Goal: Register for event/course

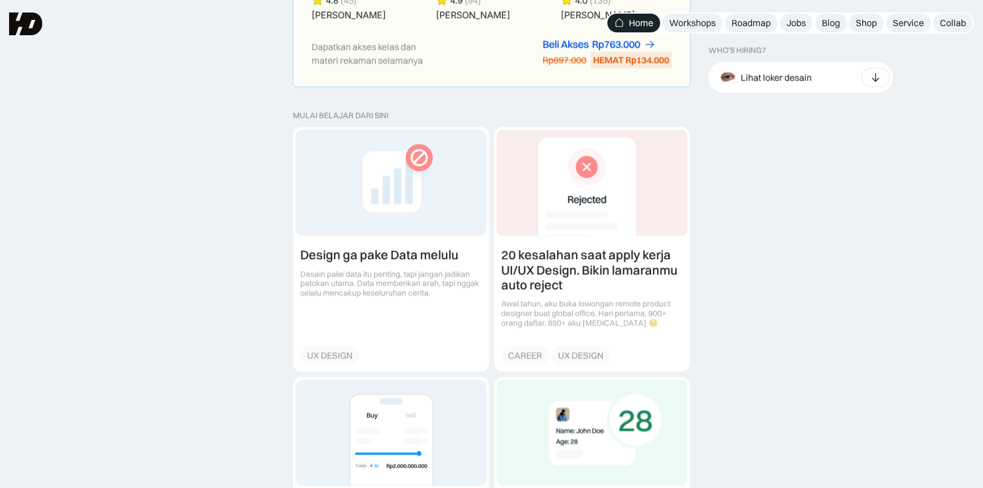
scroll to position [1144, 0]
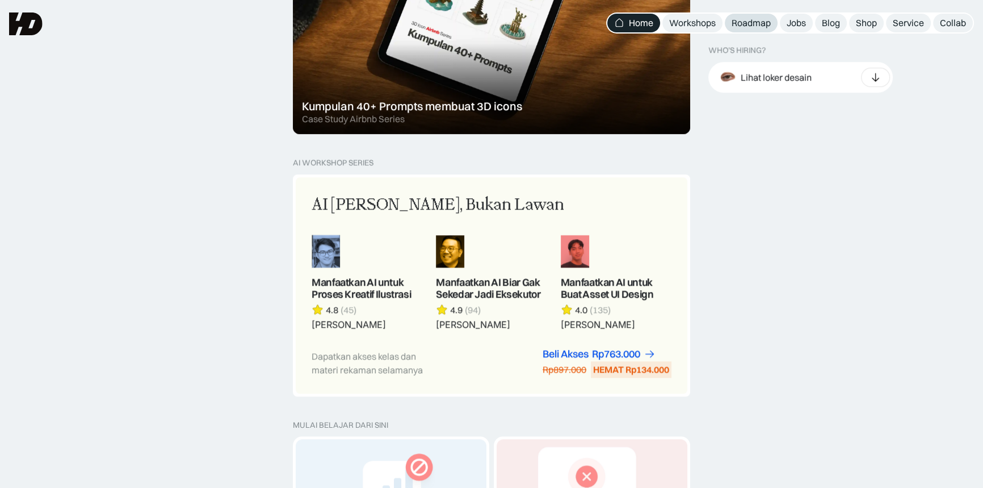
click at [766, 24] on div "Roadmap" at bounding box center [751, 23] width 39 height 12
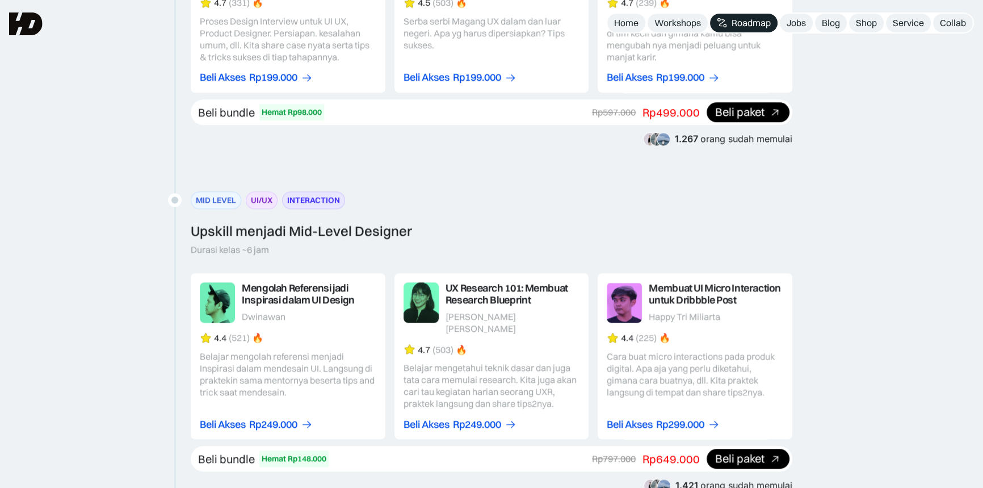
scroll to position [1135, 0]
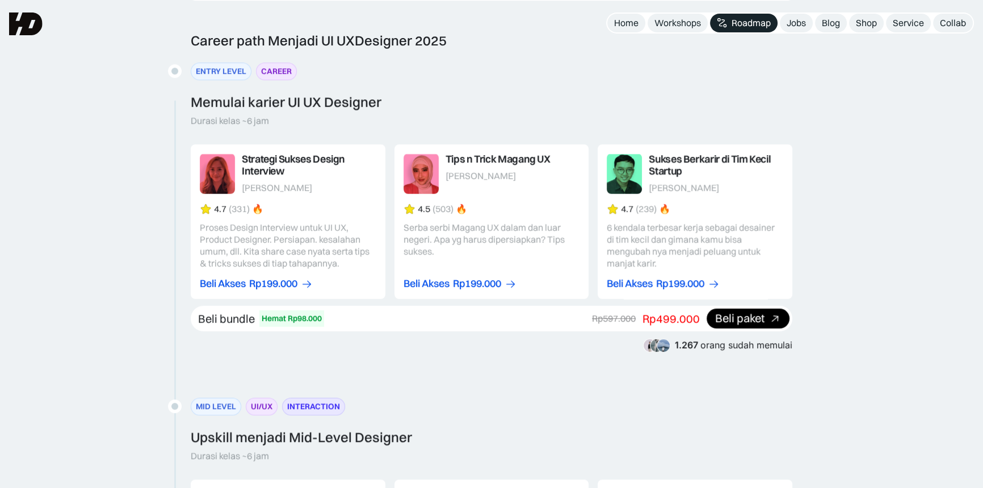
click at [218, 179] on link at bounding box center [288, 221] width 195 height 154
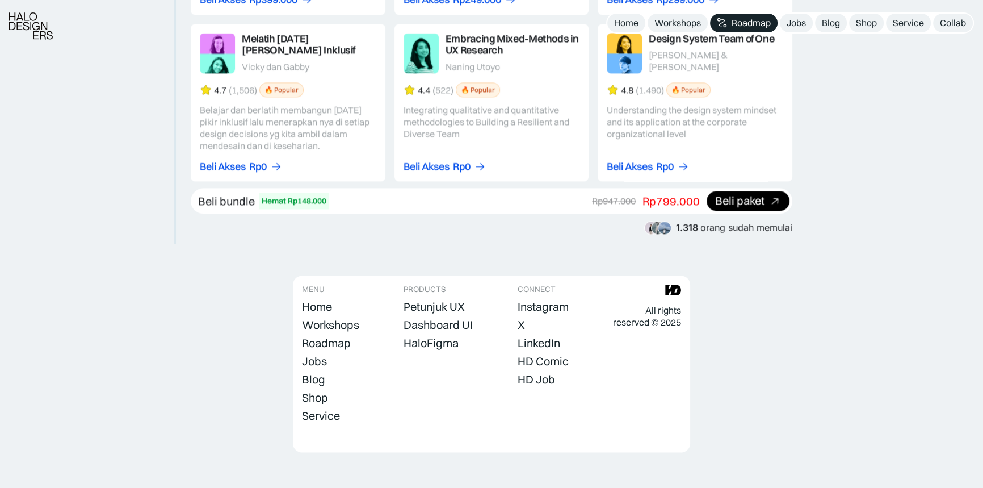
scroll to position [1754, 0]
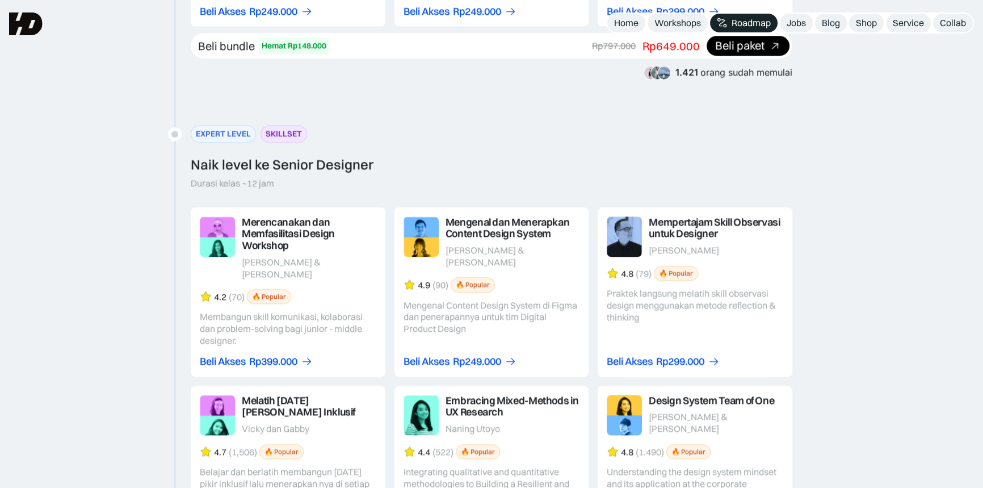
click at [664, 71] on img at bounding box center [657, 72] width 27 height 14
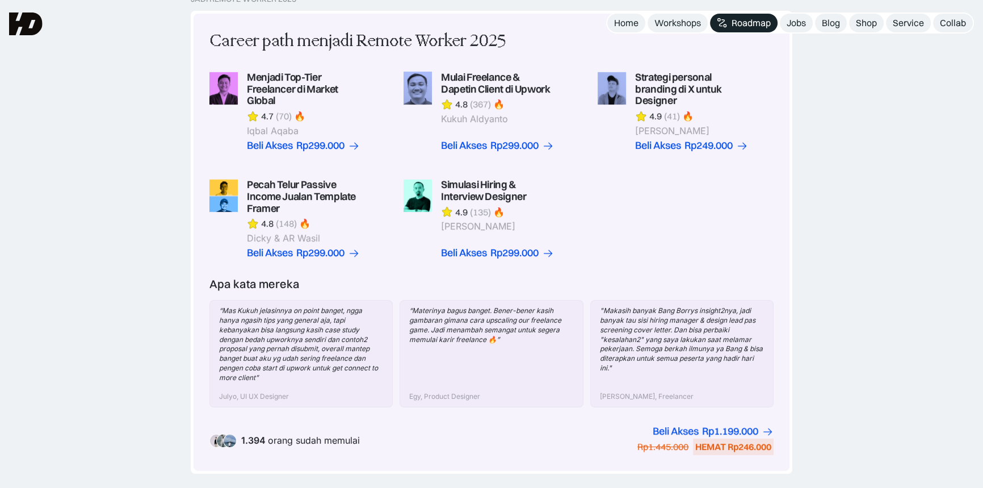
scroll to position [0, 0]
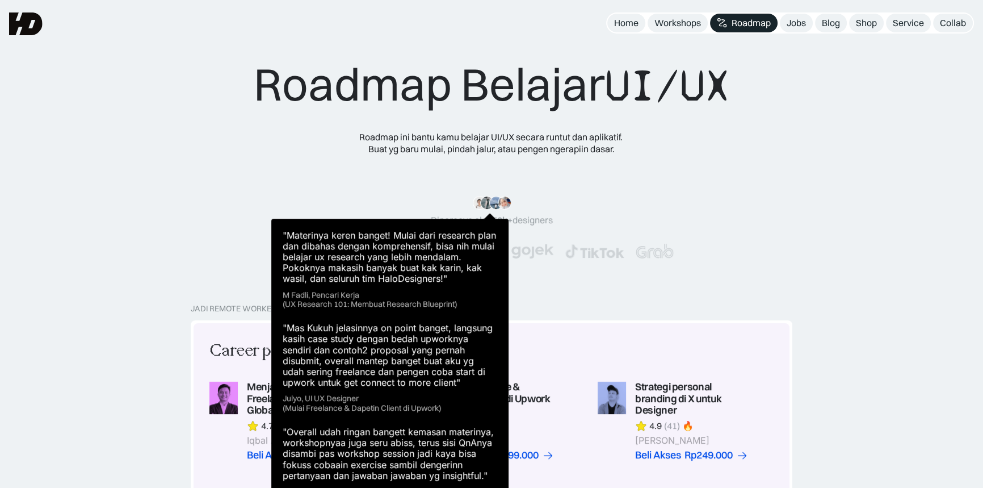
click at [488, 199] on img at bounding box center [487, 203] width 14 height 14
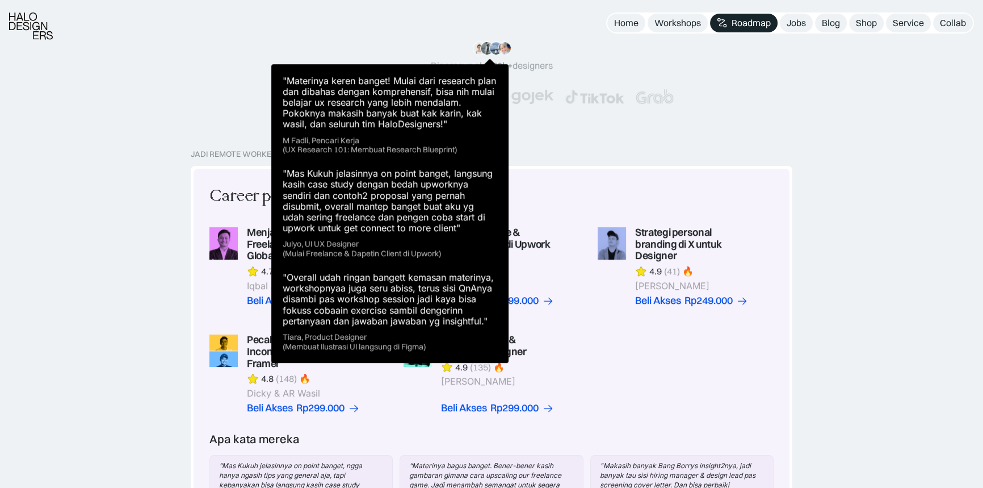
click at [507, 49] on img at bounding box center [505, 48] width 14 height 14
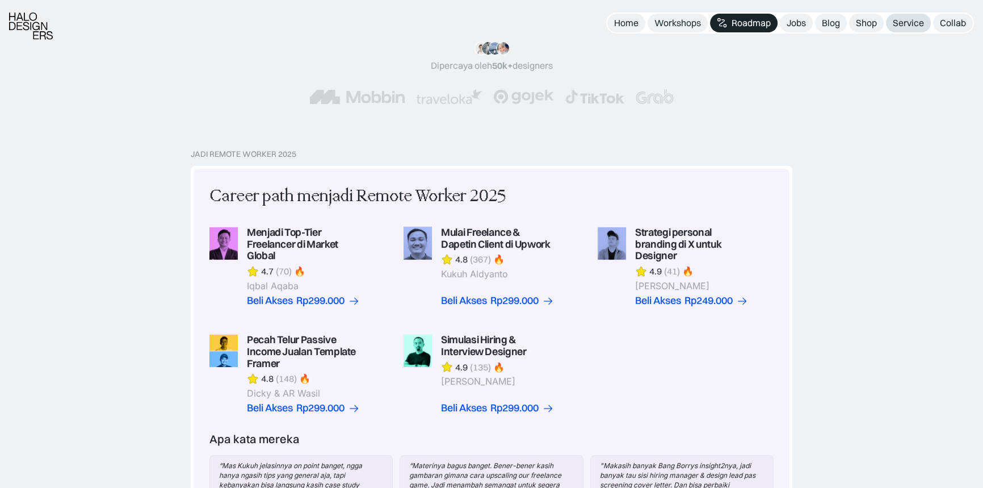
click at [913, 24] on div "Service" at bounding box center [908, 23] width 31 height 12
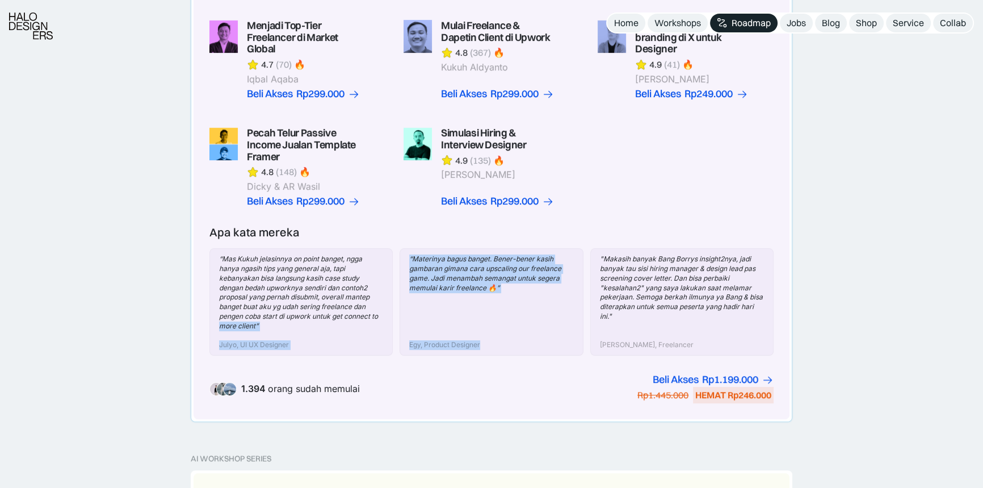
drag, startPoint x: 503, startPoint y: 331, endPoint x: 392, endPoint y: 318, distance: 112.5
click at [392, 318] on div "“Mas Kukuh jelasinnya on point banget, ngga hanya ngasih tips yang general aja,…" at bounding box center [491, 301] width 564 height 107
click at [488, 347] on div "“Materinya bagus banget. Bener-bener kasih gambaran gimana cara upscaling our f…" at bounding box center [491, 301] width 183 height 107
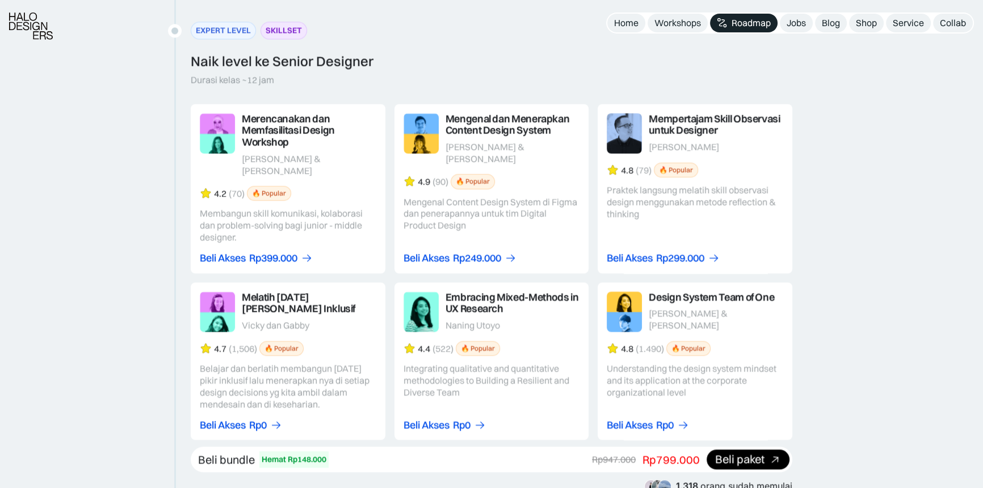
scroll to position [1909, 0]
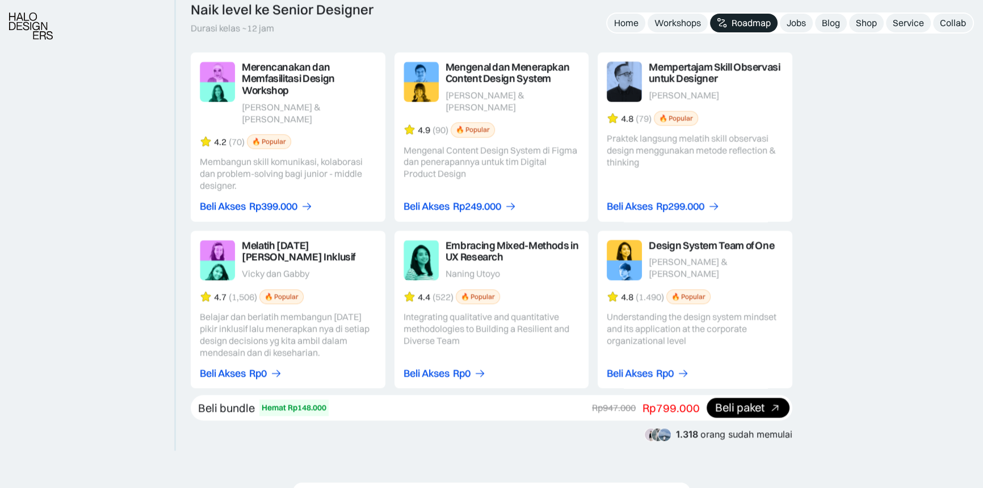
click at [298, 366] on link at bounding box center [288, 309] width 195 height 158
click at [696, 375] on link at bounding box center [695, 309] width 195 height 158
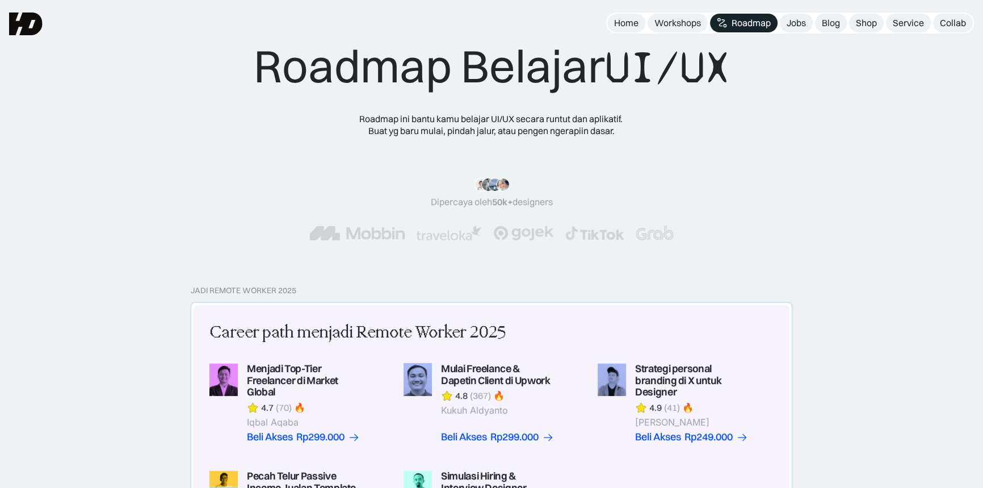
scroll to position [0, 0]
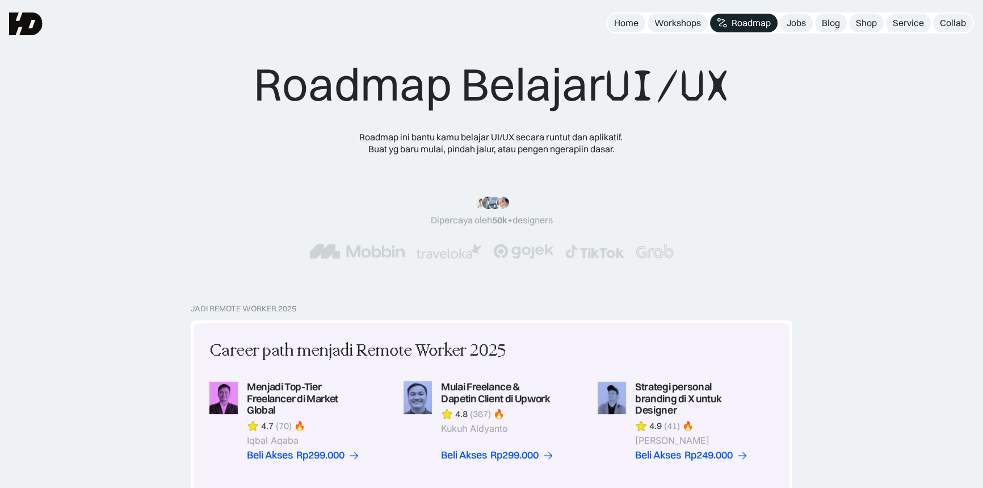
click at [600, 220] on div ""Materinya keren banget! Mulai dari research plan dan dibahas dengan komprehens…" at bounding box center [491, 227] width 385 height 63
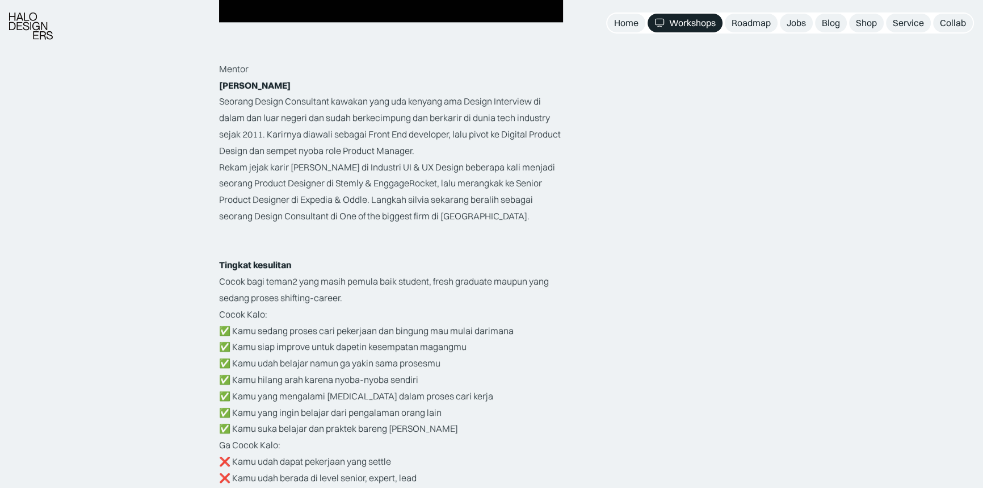
scroll to position [1651, 0]
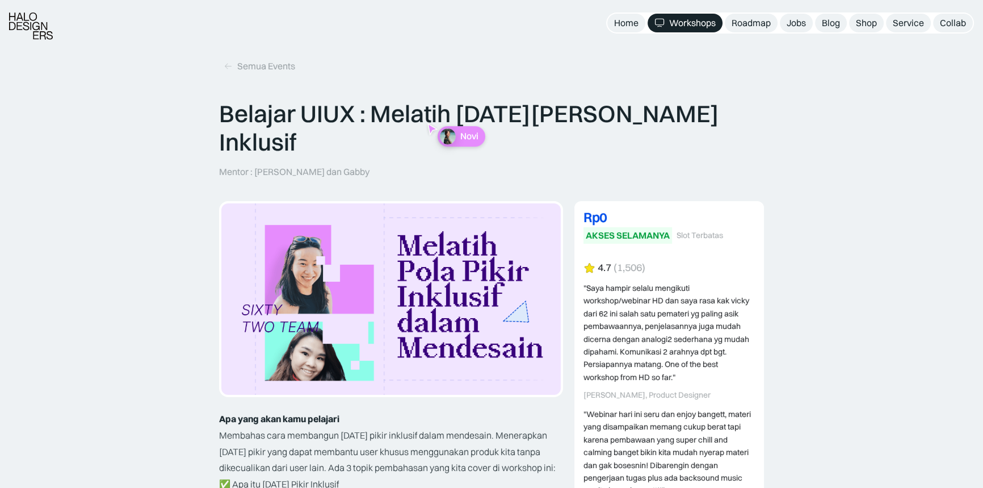
scroll to position [361, 0]
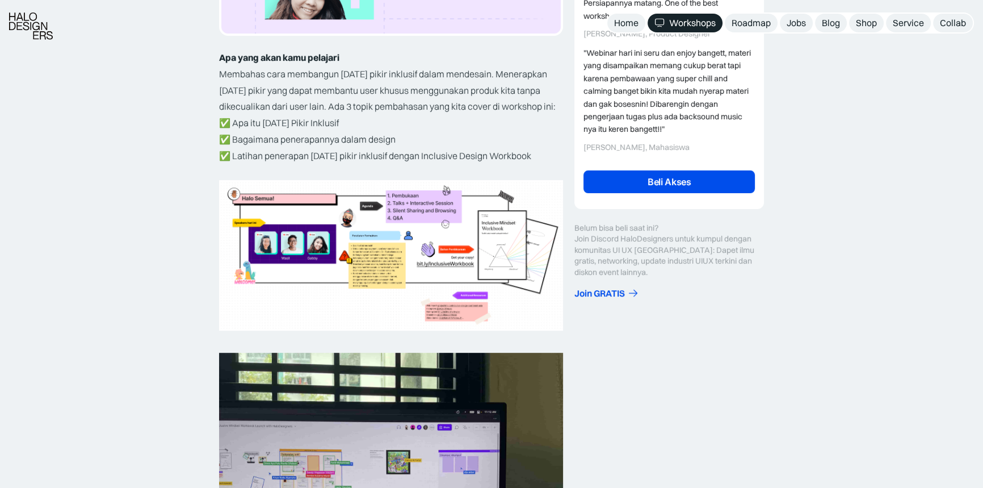
click at [671, 170] on link "Beli Akses" at bounding box center [668, 181] width 171 height 23
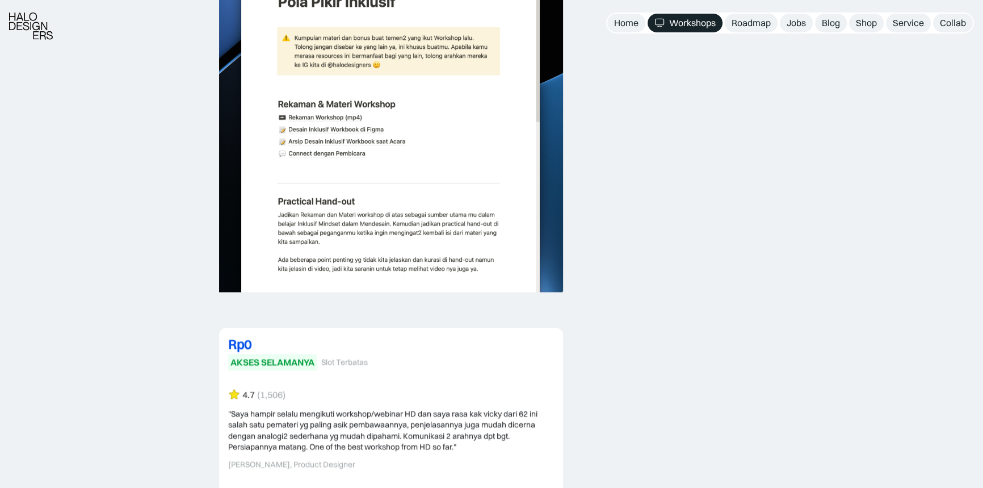
scroll to position [2115, 0]
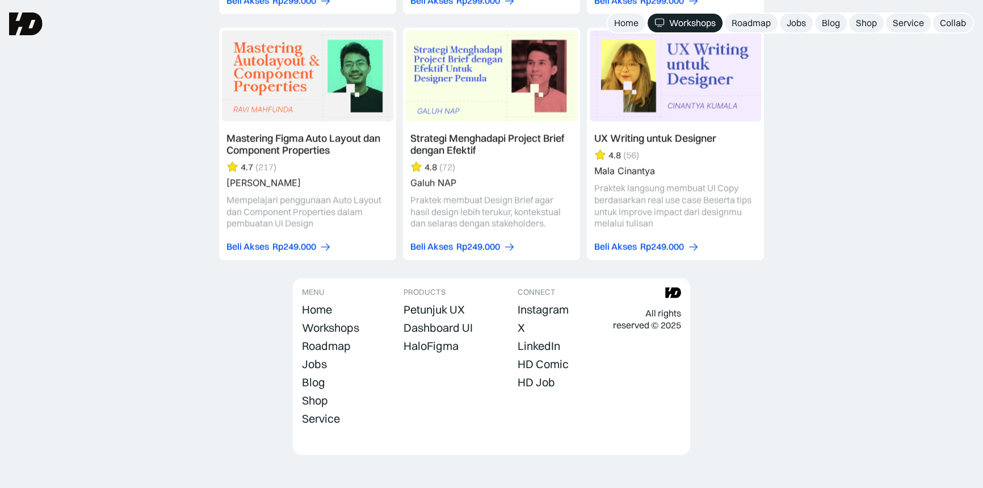
scroll to position [3568, 0]
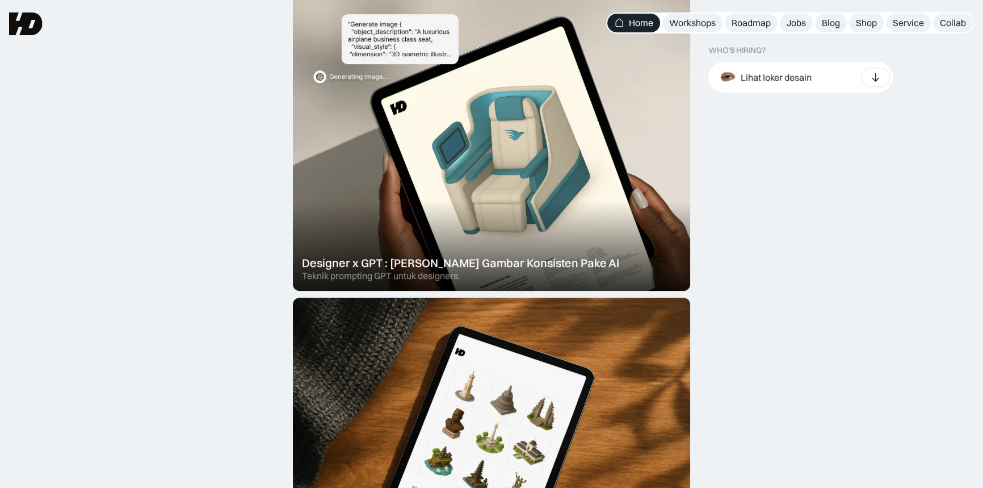
scroll to position [421, 0]
